Goal: Navigation & Orientation: Find specific page/section

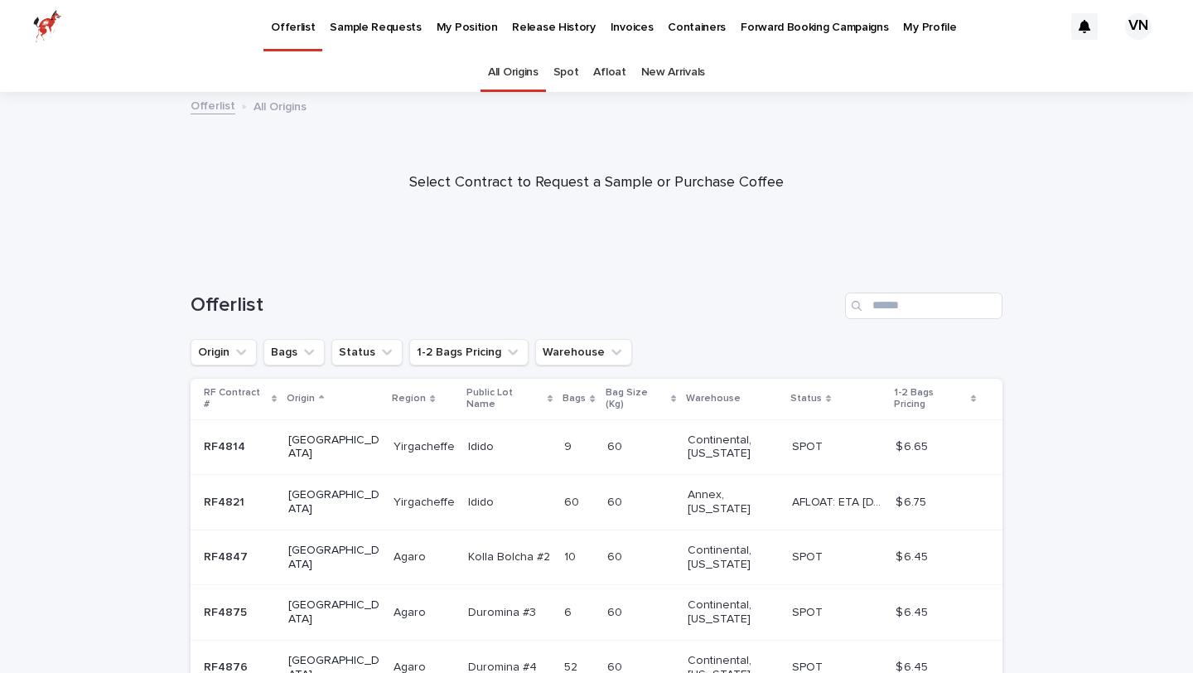
scroll to position [386, 0]
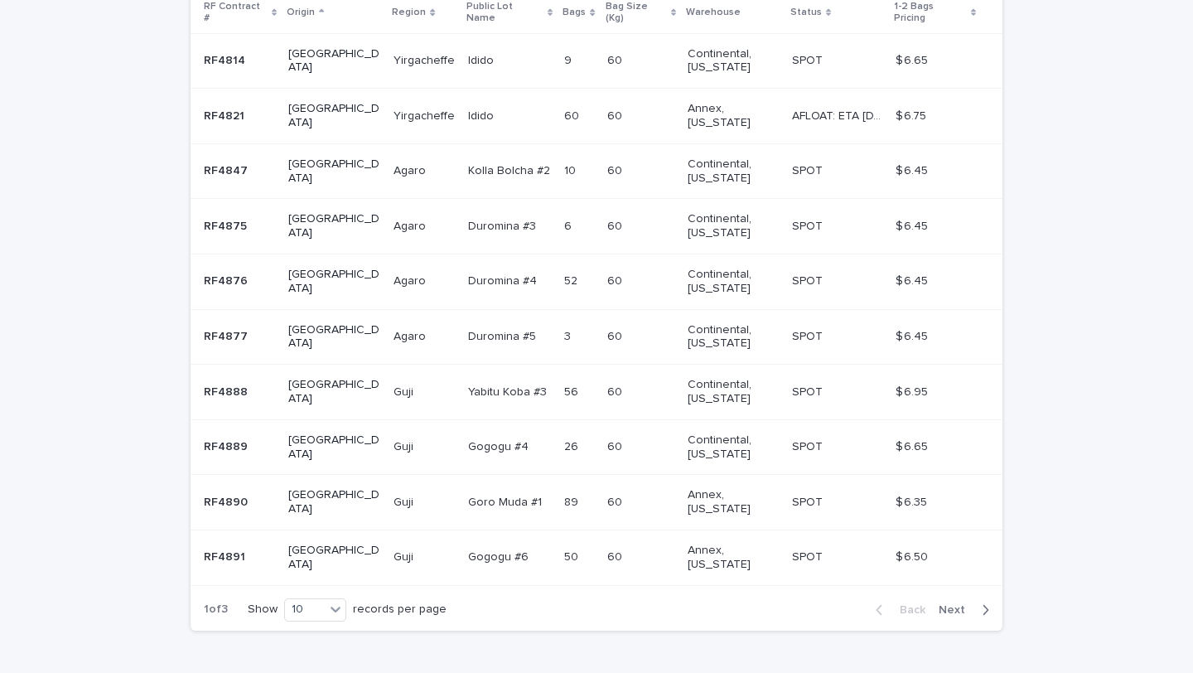
click at [946, 589] on div "Back Next" at bounding box center [933, 609] width 140 height 41
click at [990, 602] on button "Next" at bounding box center [967, 609] width 70 height 15
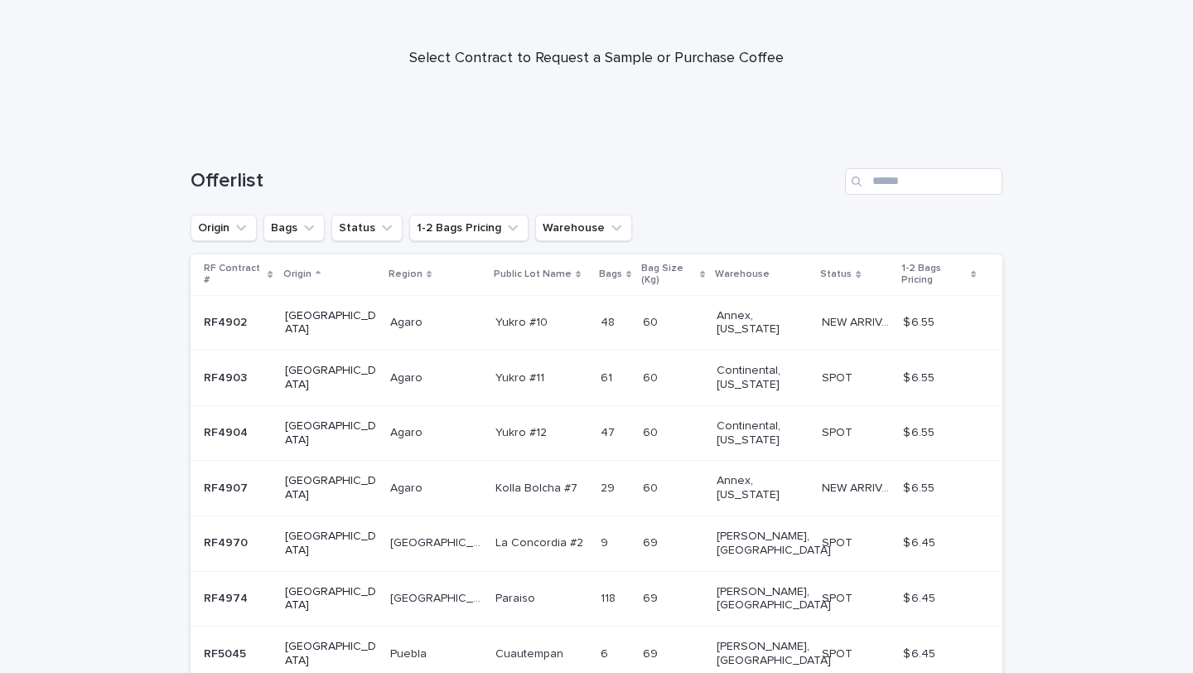
scroll to position [317, 0]
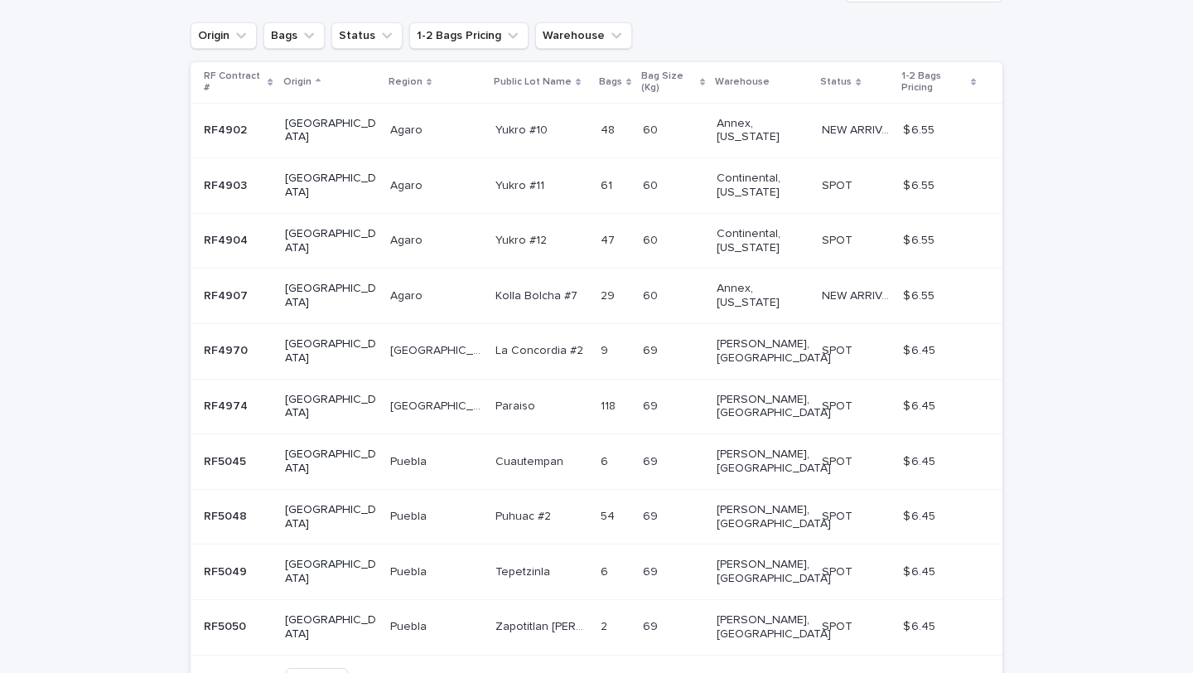
click at [984, 644] on icon "button" at bounding box center [985, 679] width 7 height 15
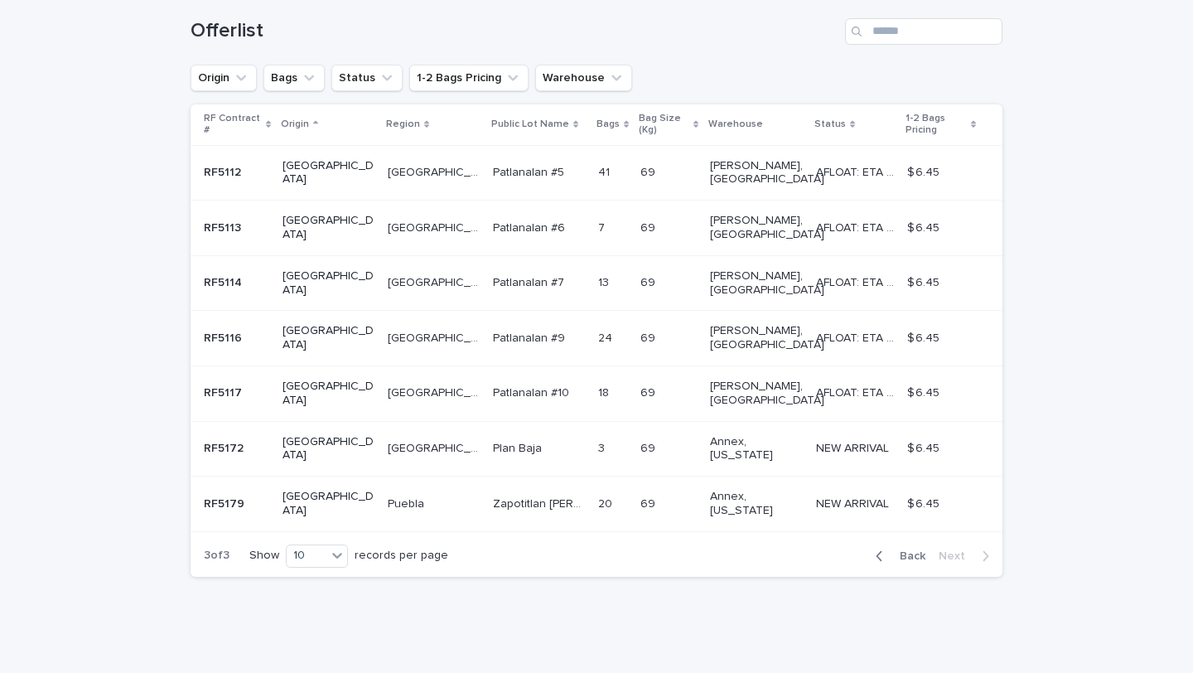
scroll to position [165, 0]
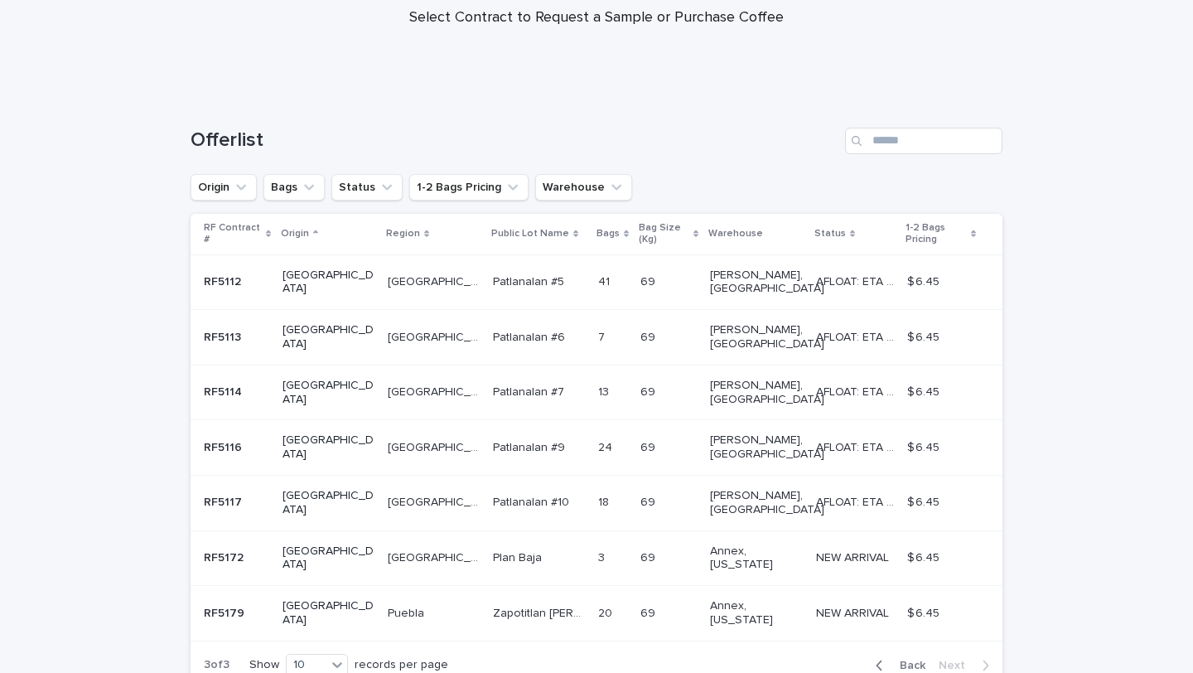
click at [903, 644] on div "Back Next" at bounding box center [933, 665] width 140 height 41
click at [918, 534] on div "RF Contract # Origin Region Public Lot Name Bags Bag Size (Kg) Warehouse Status…" at bounding box center [597, 429] width 812 height 431
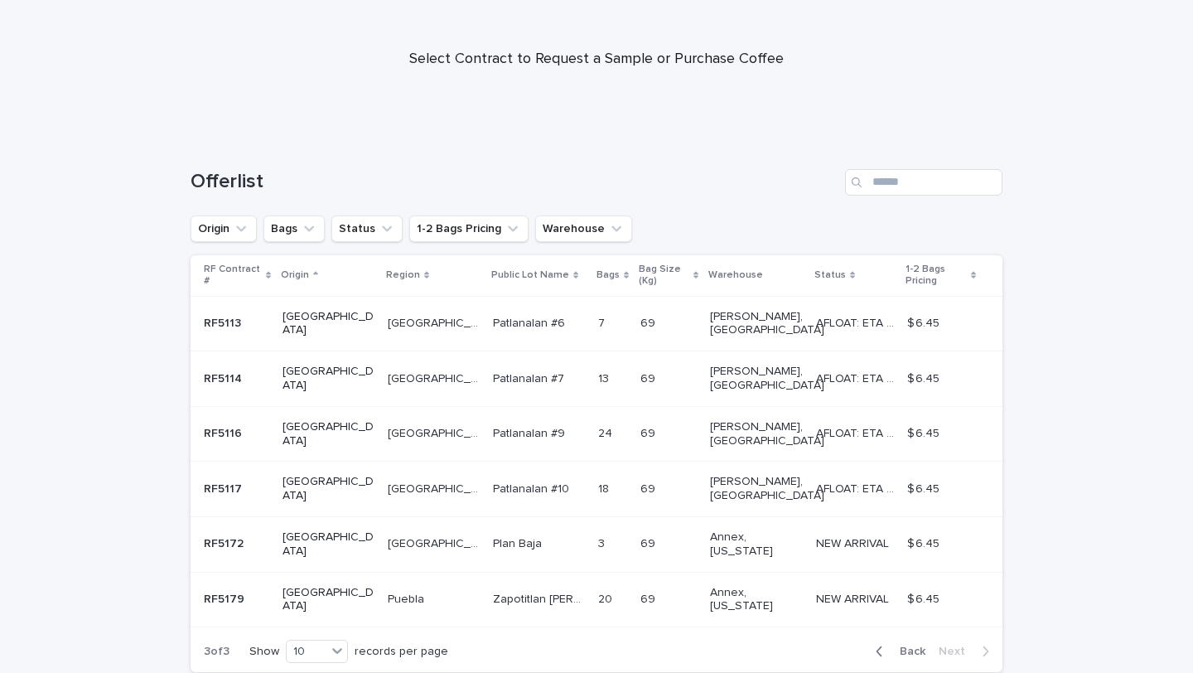
click at [895, 631] on div "Back Next" at bounding box center [933, 651] width 140 height 41
click at [898, 644] on span "Back" at bounding box center [908, 652] width 36 height 12
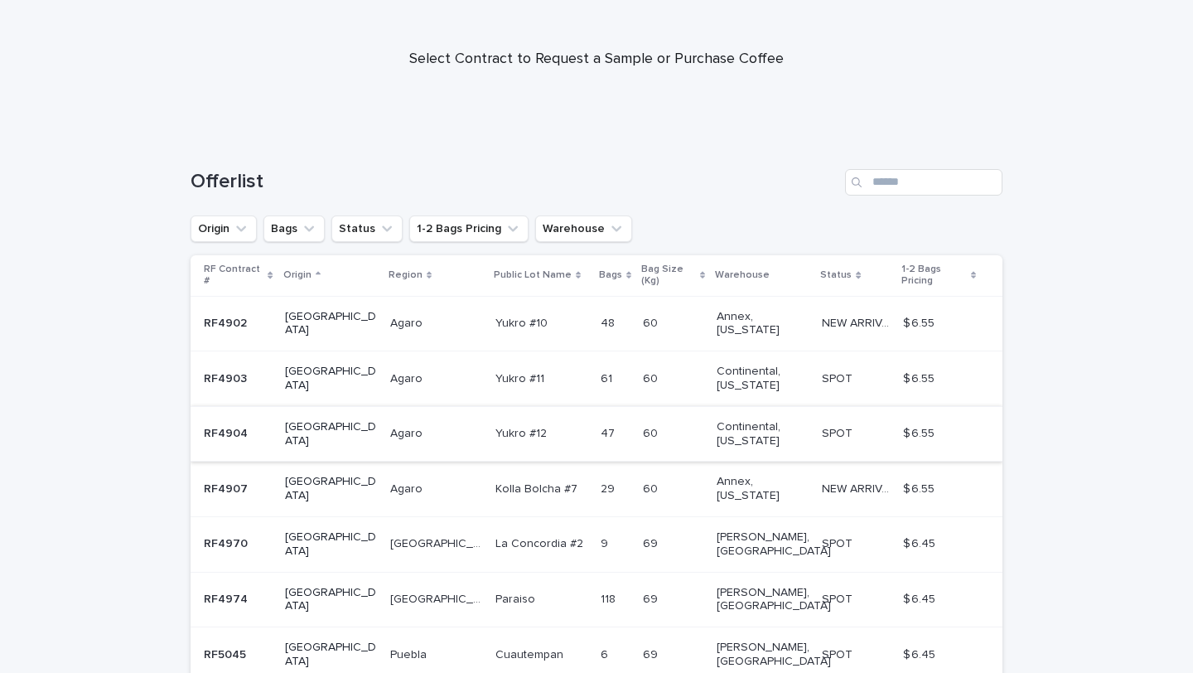
scroll to position [317, 0]
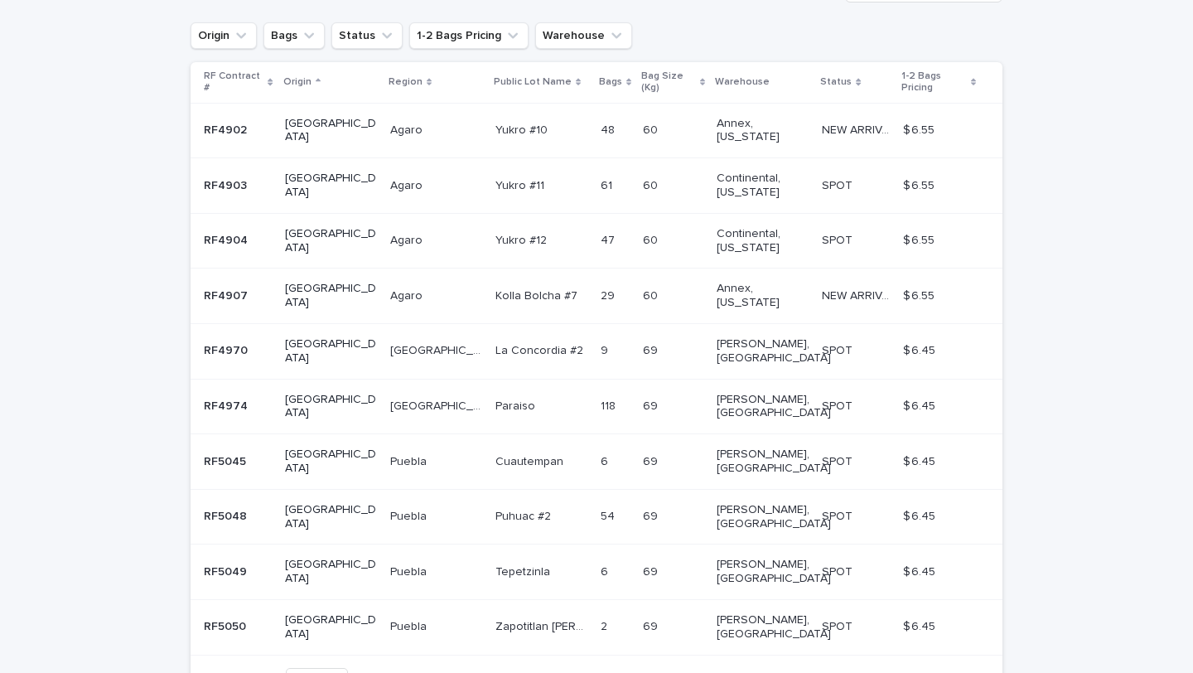
click at [878, 644] on div "Back Next" at bounding box center [933, 679] width 140 height 41
click at [879, 644] on icon "button" at bounding box center [879, 679] width 7 height 15
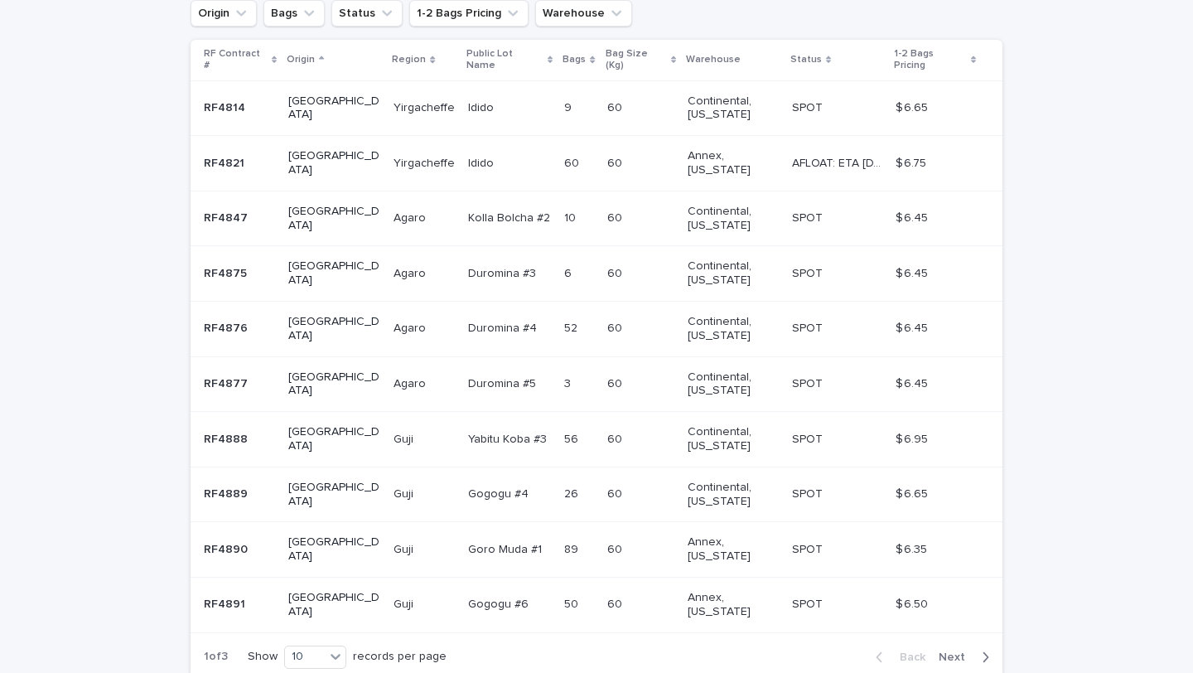
scroll to position [386, 0]
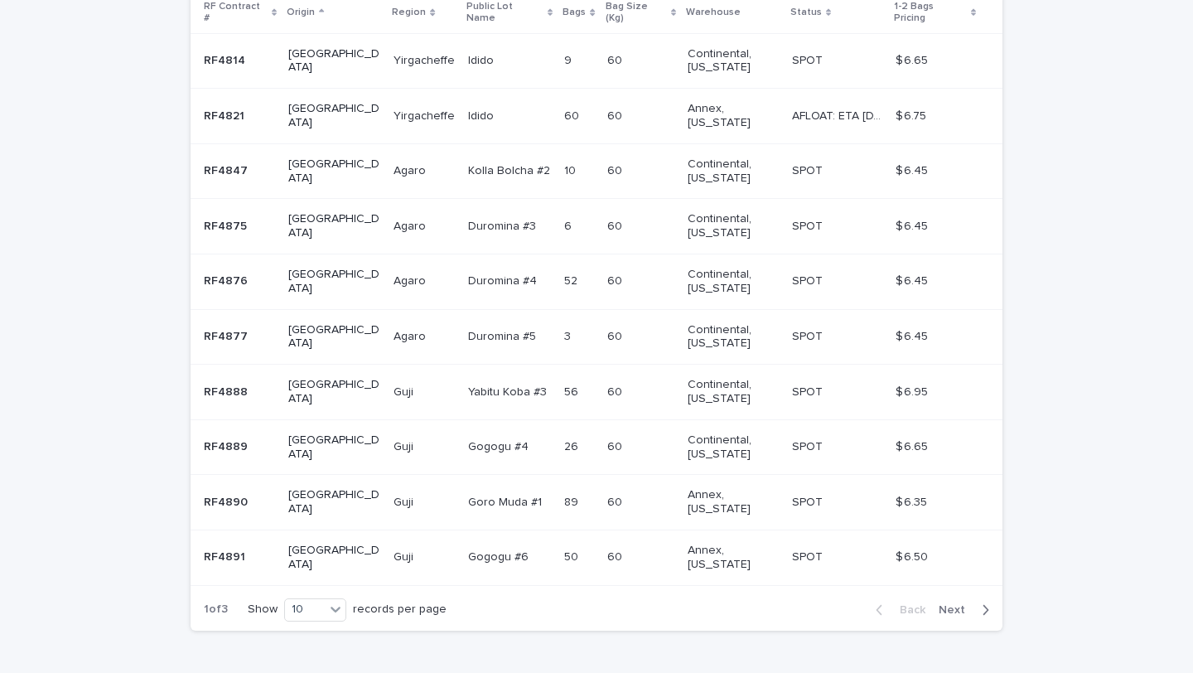
click at [974, 604] on span "Next" at bounding box center [957, 610] width 36 height 12
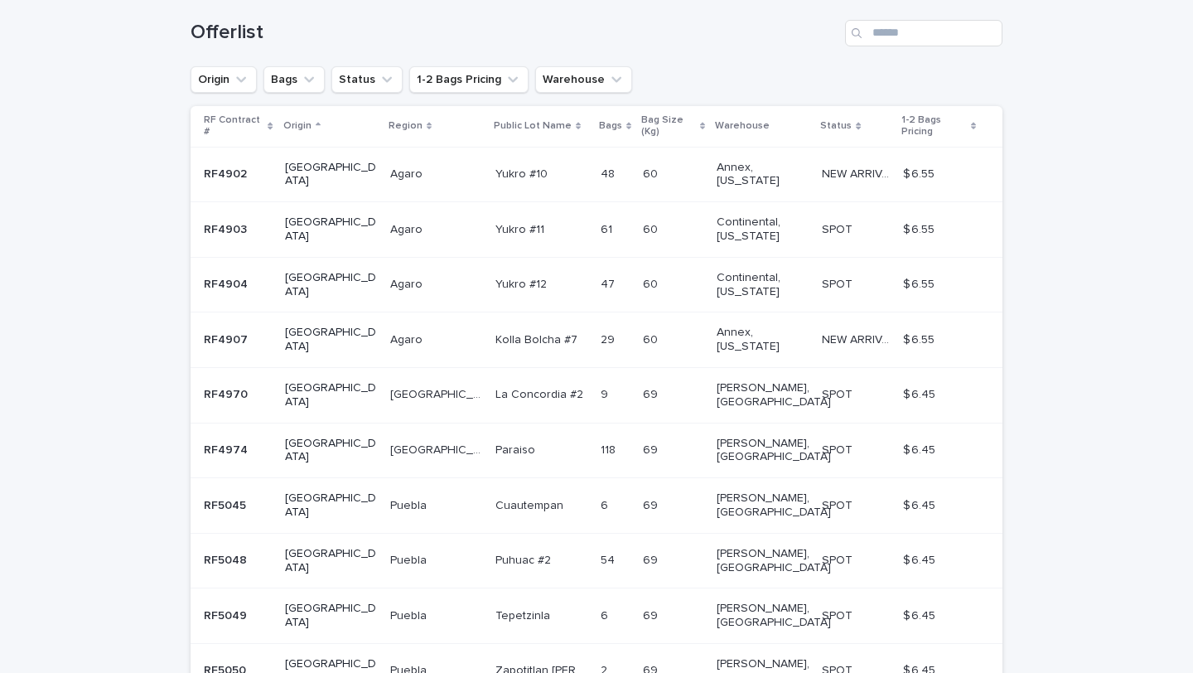
scroll to position [317, 0]
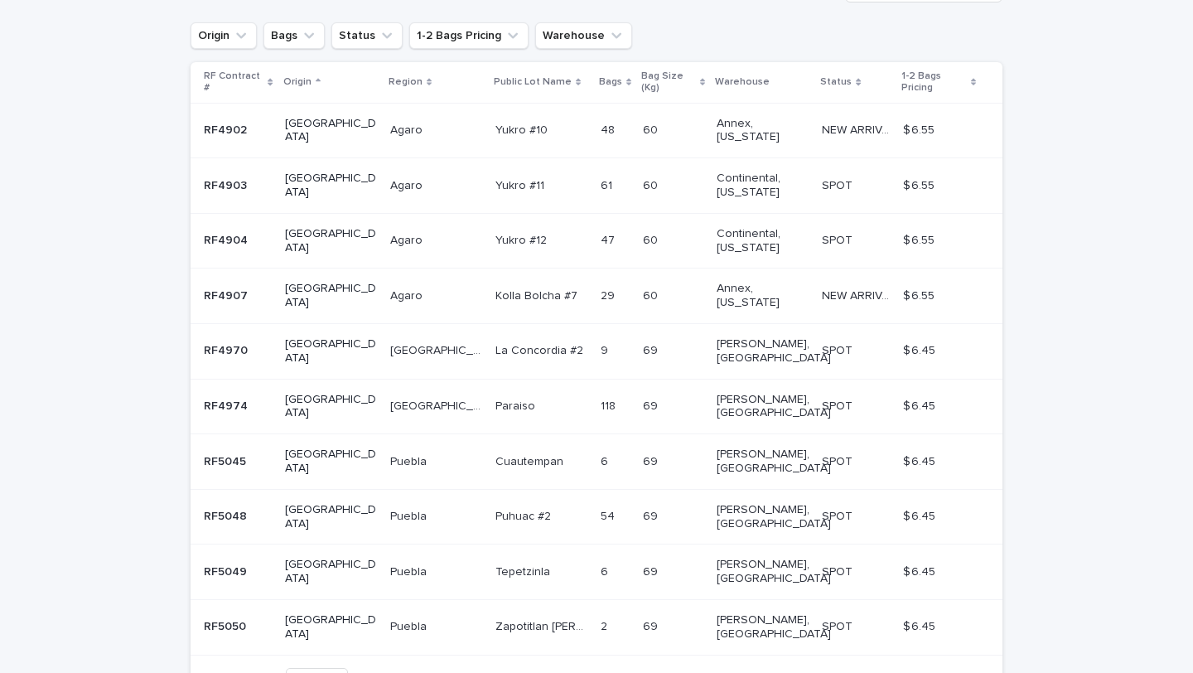
click at [968, 644] on div "Back Next" at bounding box center [933, 679] width 140 height 41
click at [964, 644] on div "Back Next" at bounding box center [933, 679] width 140 height 41
click at [964, 644] on span "Next" at bounding box center [957, 680] width 36 height 12
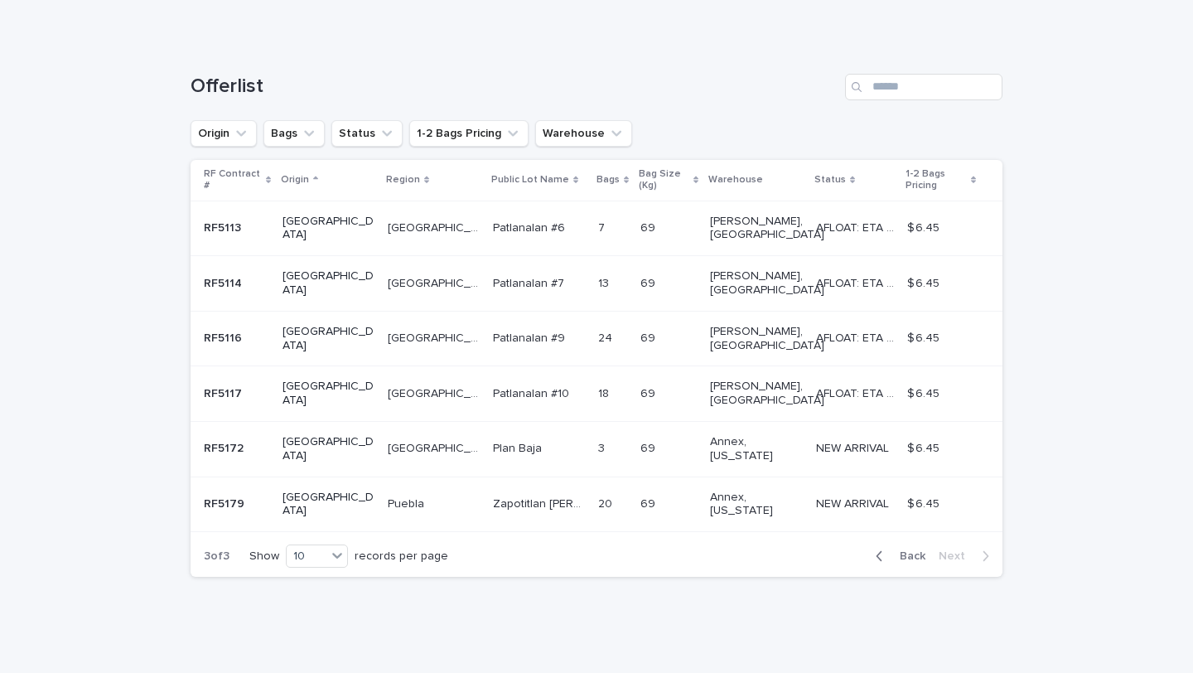
scroll to position [123, 0]
